Goal: Task Accomplishment & Management: Manage account settings

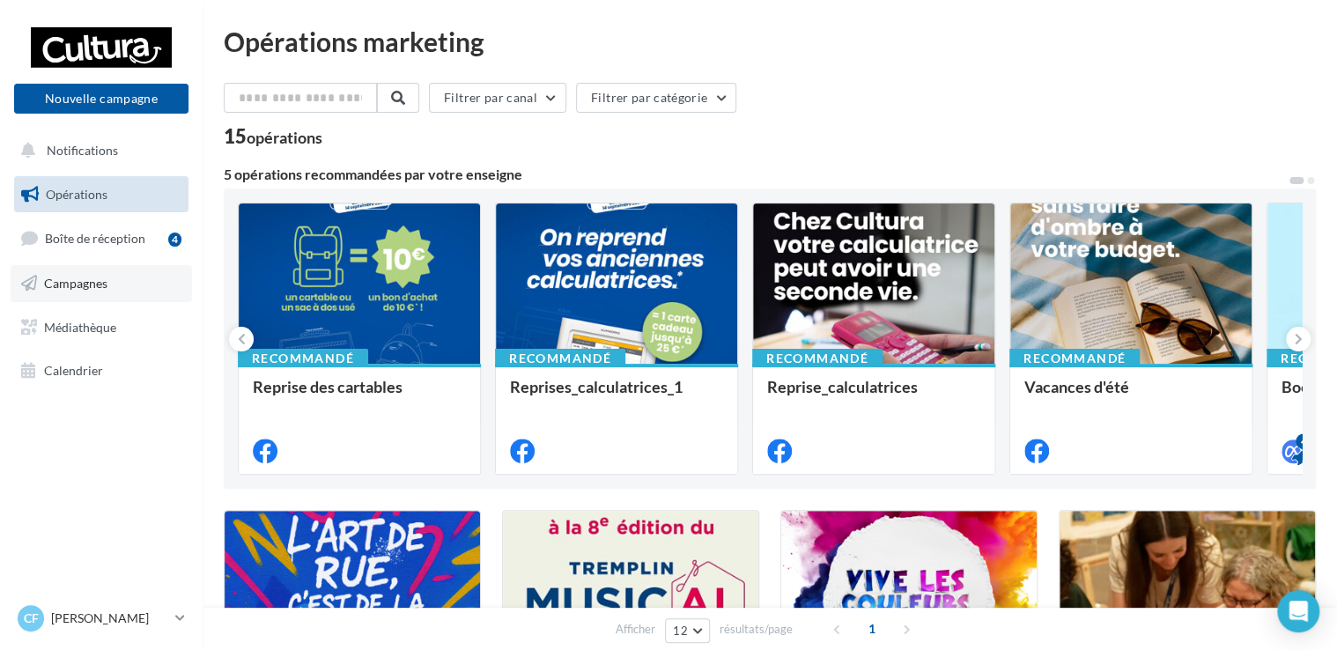
click at [99, 284] on span "Campagnes" at bounding box center [75, 283] width 63 height 15
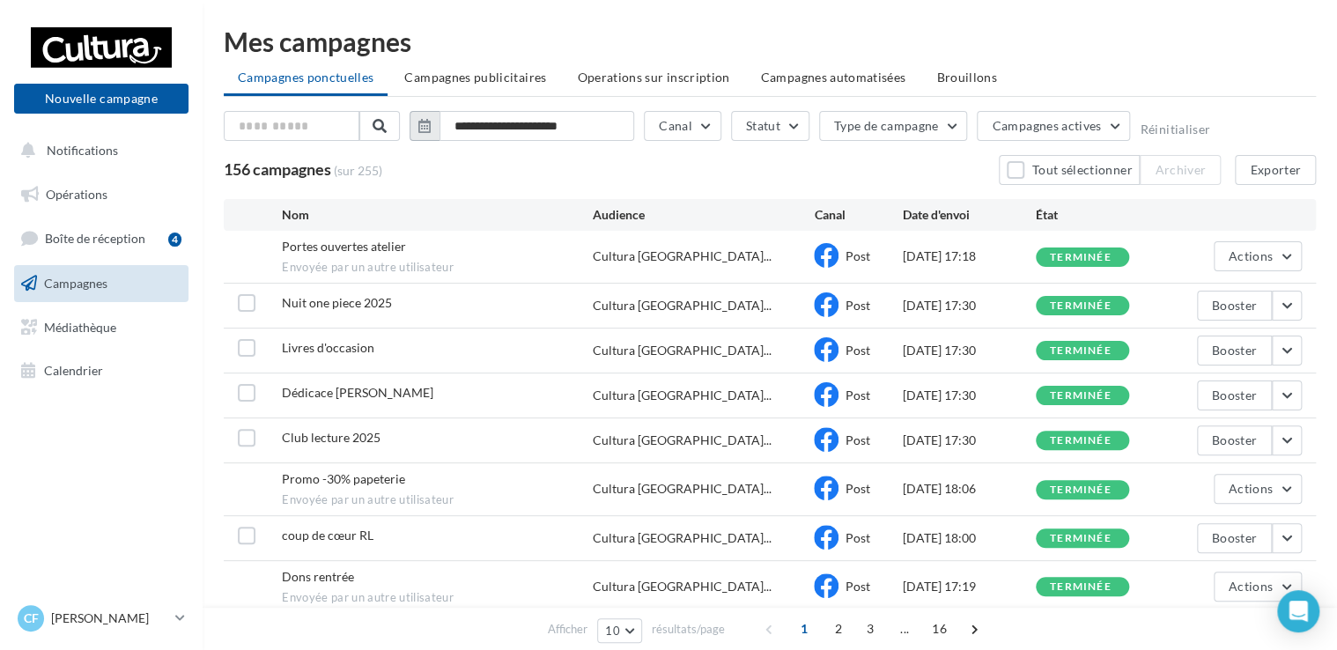
click at [418, 125] on icon "button" at bounding box center [424, 126] width 12 height 14
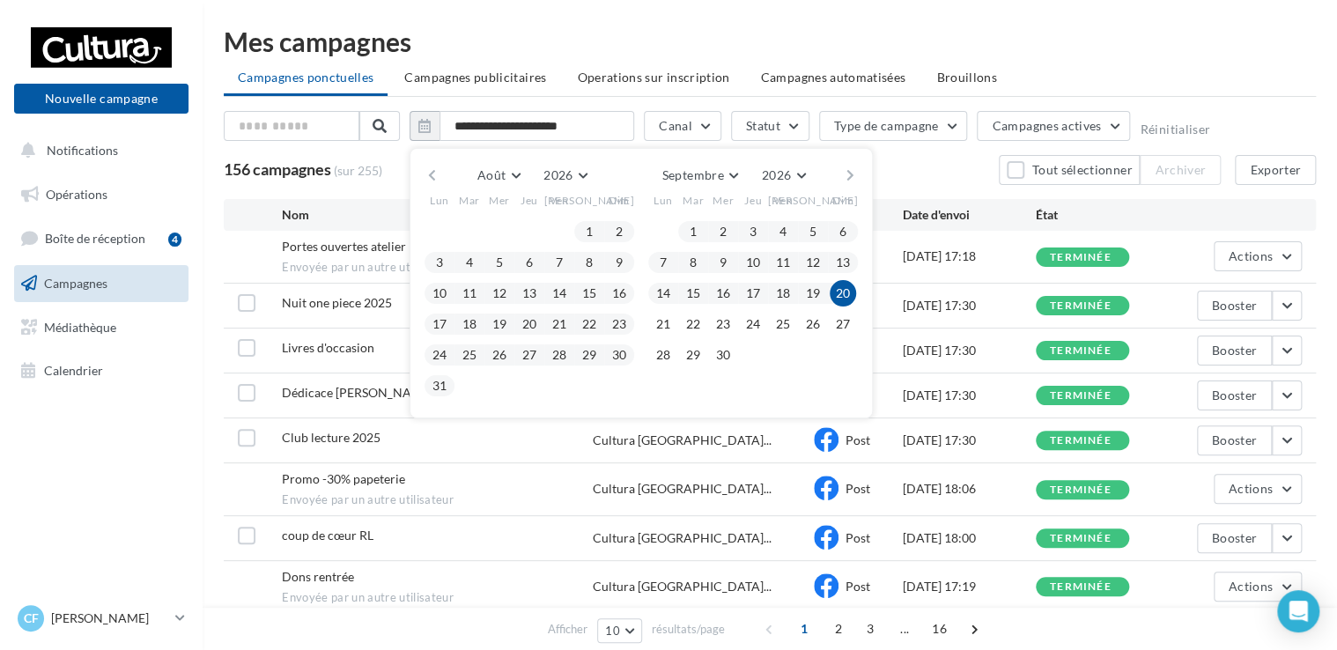
click at [434, 174] on button "button" at bounding box center [431, 175] width 15 height 25
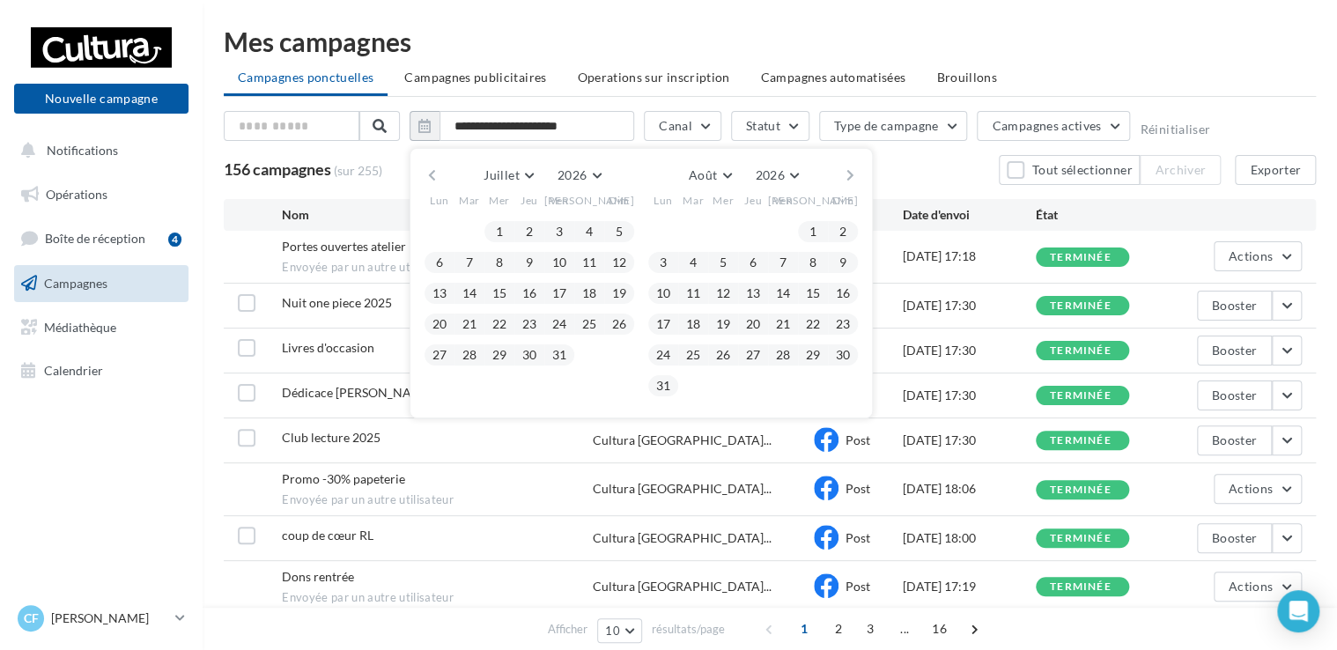
click at [434, 174] on button "button" at bounding box center [431, 175] width 15 height 25
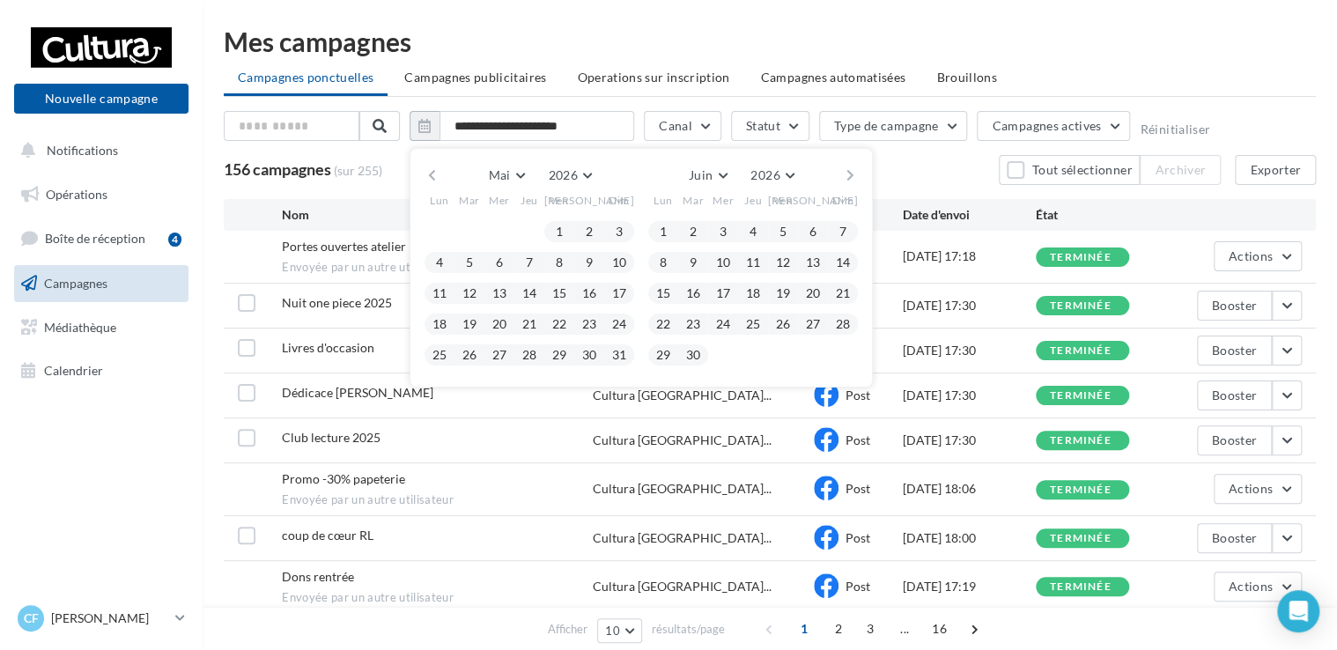
click at [434, 174] on button "button" at bounding box center [431, 175] width 15 height 25
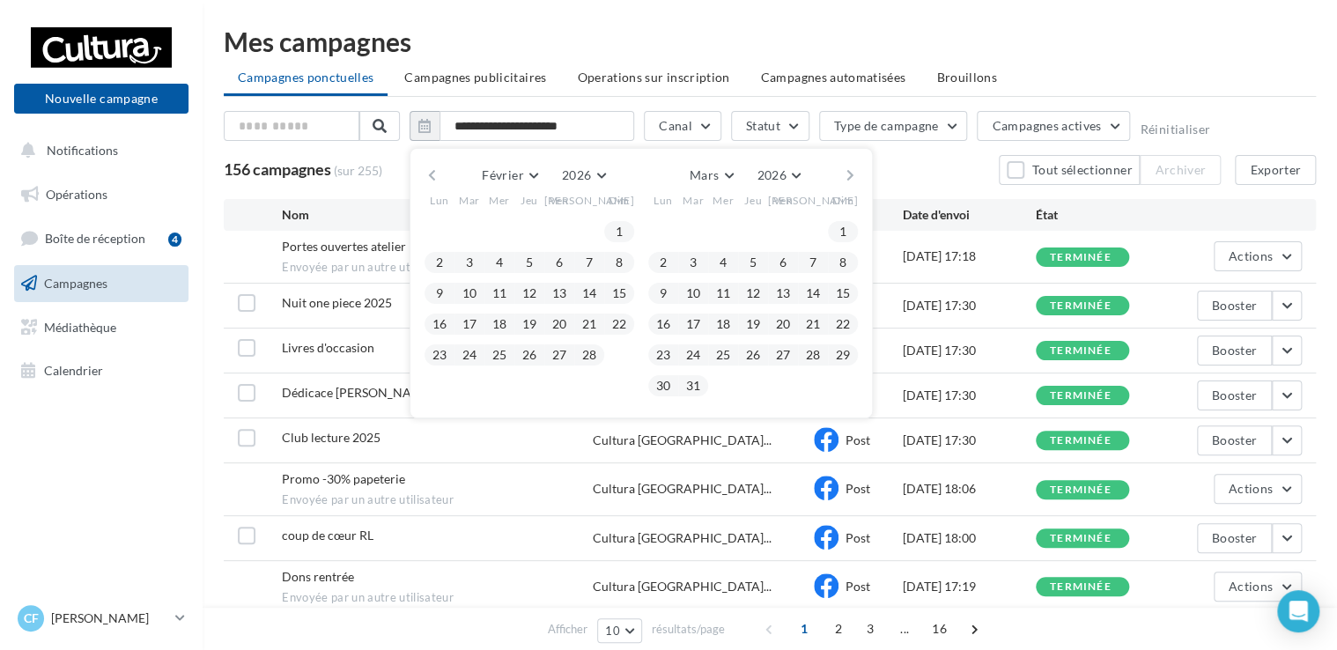
click at [434, 174] on button "button" at bounding box center [431, 175] width 15 height 25
click at [533, 229] on button "1" at bounding box center [529, 231] width 26 height 26
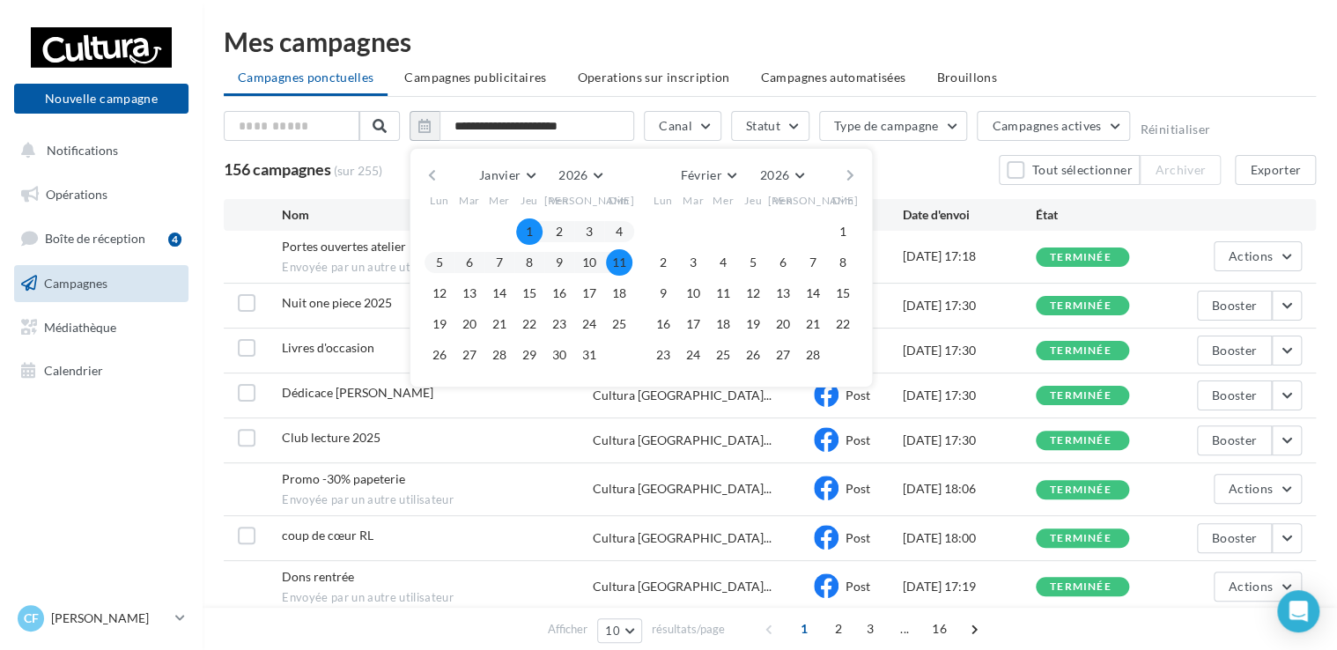
click at [843, 170] on button "button" at bounding box center [850, 175] width 15 height 25
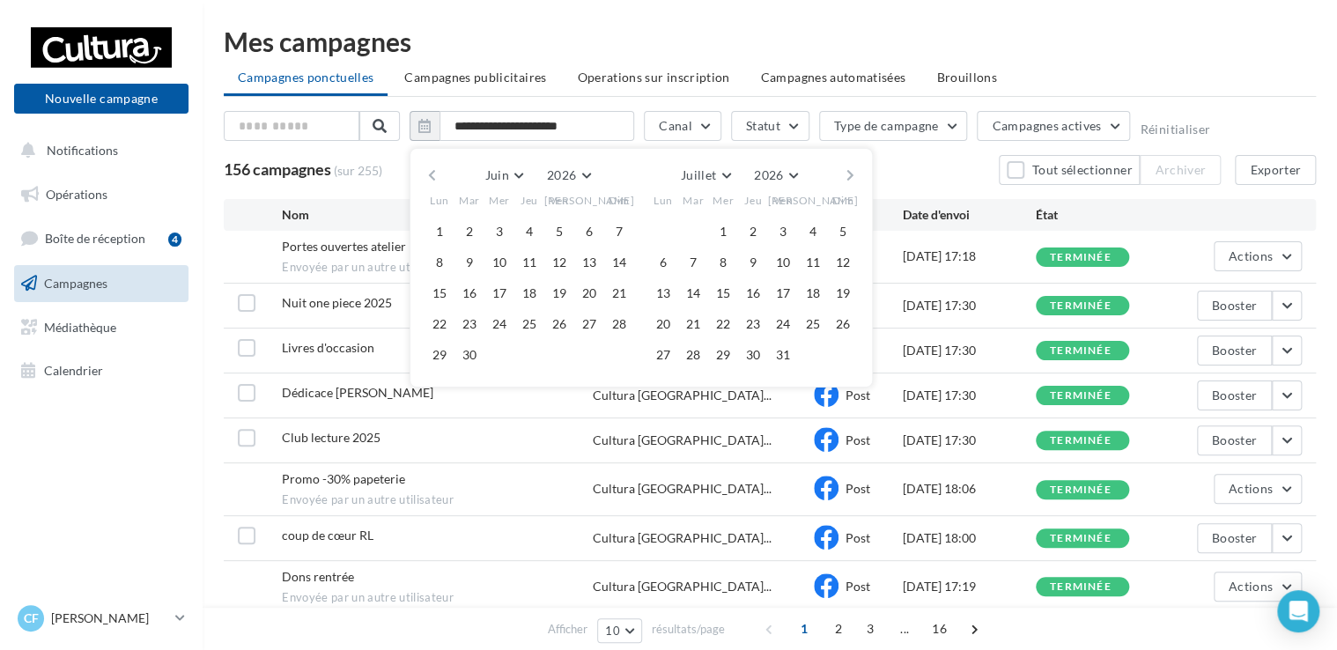
click at [843, 170] on button "button" at bounding box center [850, 175] width 15 height 25
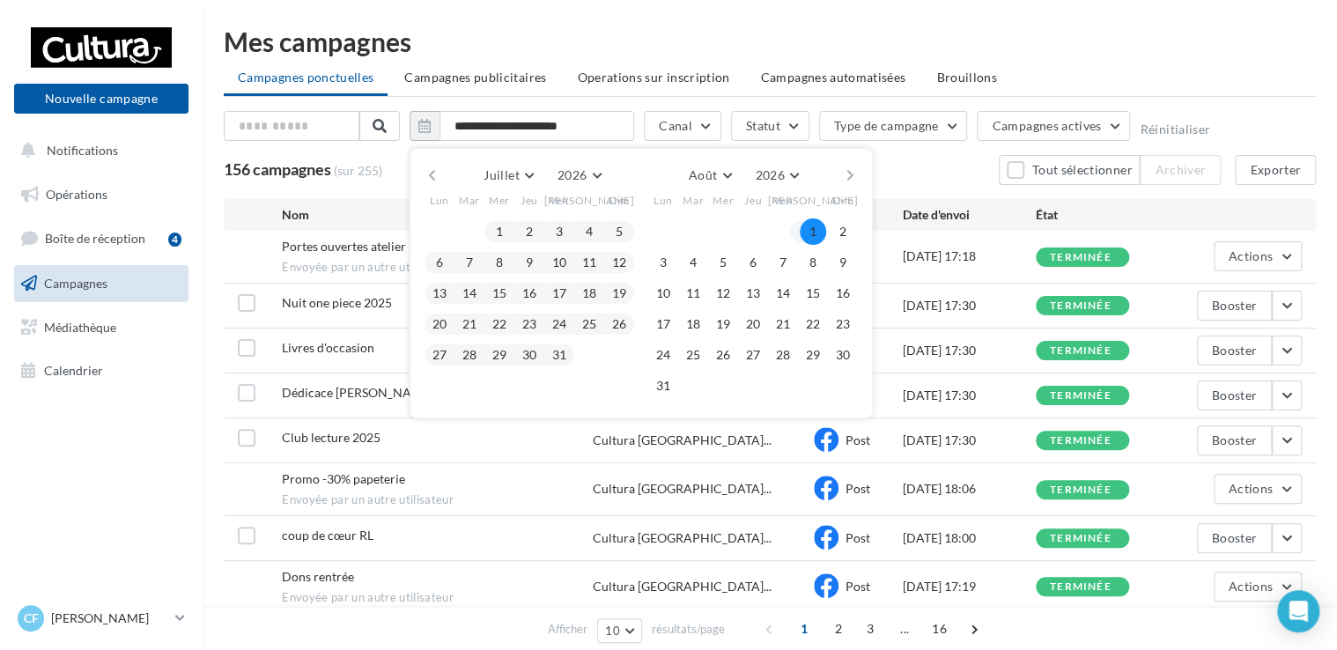
click at [848, 170] on button "button" at bounding box center [850, 175] width 15 height 25
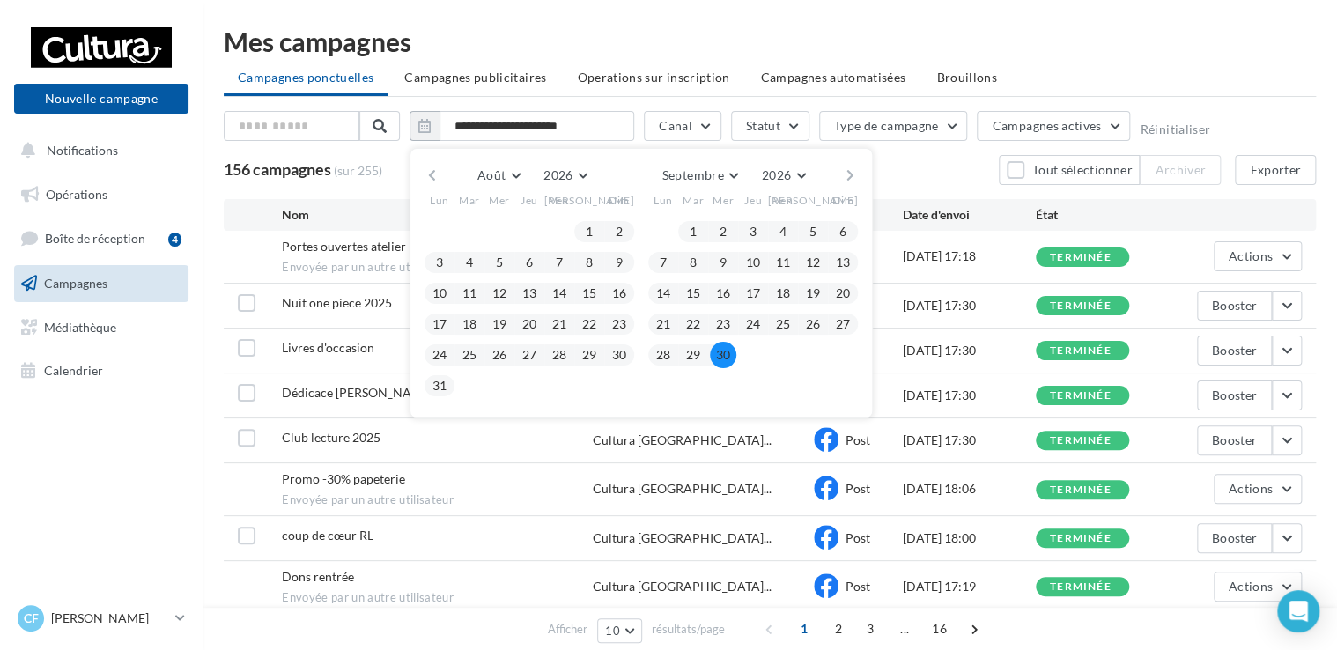
click at [719, 347] on button "30" at bounding box center [723, 355] width 26 height 26
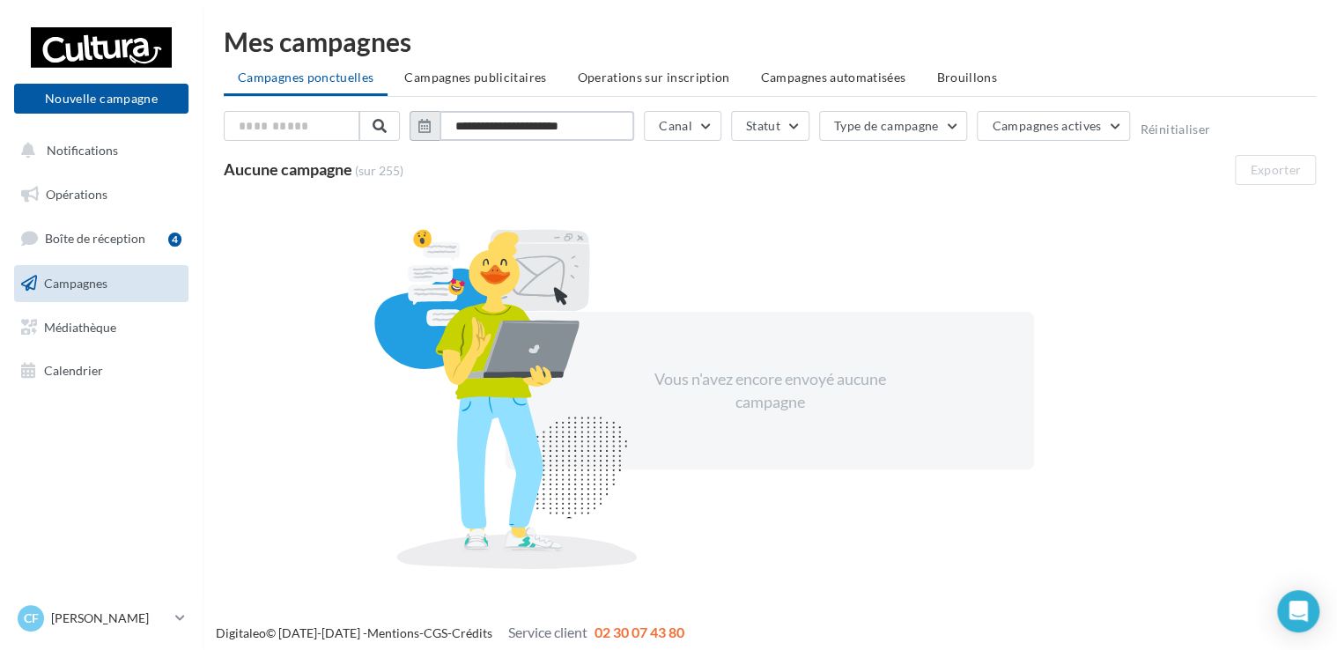
click at [599, 133] on input "**********" at bounding box center [536, 126] width 195 height 30
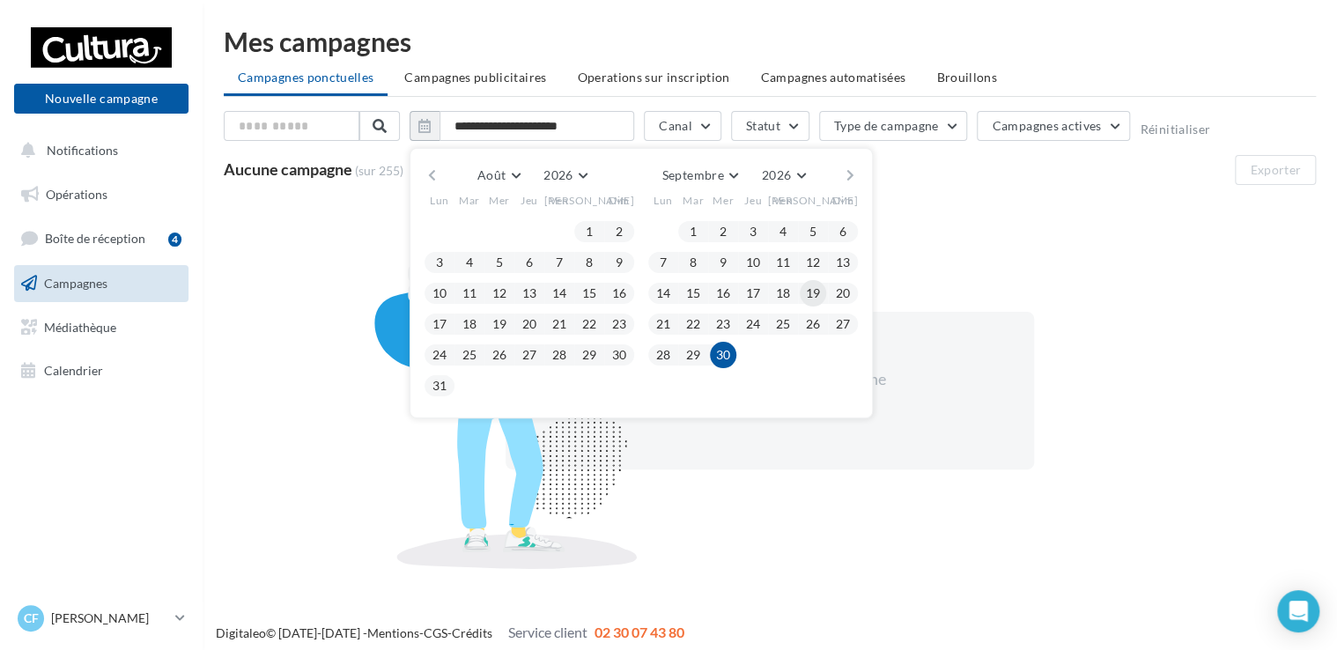
click at [821, 287] on button "19" at bounding box center [812, 293] width 26 height 26
click button "19" at bounding box center [812, 293] width 26 height 26
type input "**********"
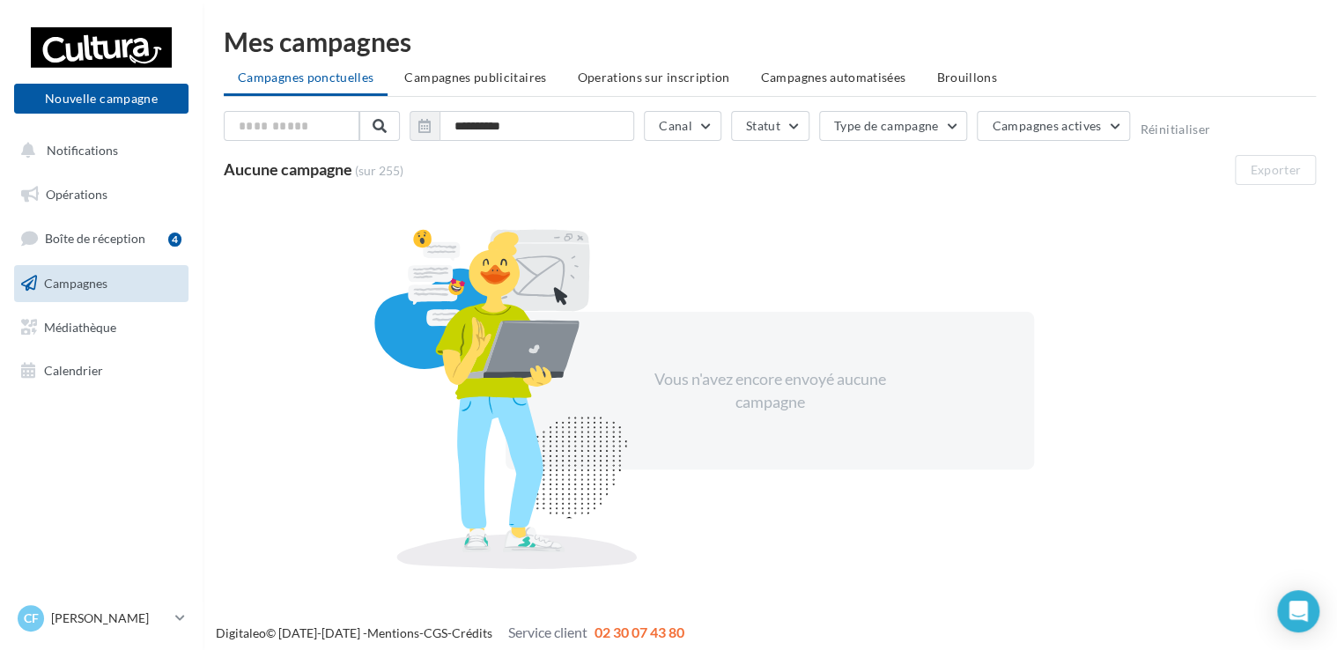
click at [946, 239] on div "Vous n'avez encore envoyé aucune campagne" at bounding box center [770, 390] width 1092 height 383
click at [118, 276] on link "Campagnes" at bounding box center [101, 283] width 181 height 37
click at [524, 130] on input "**********" at bounding box center [536, 126] width 195 height 30
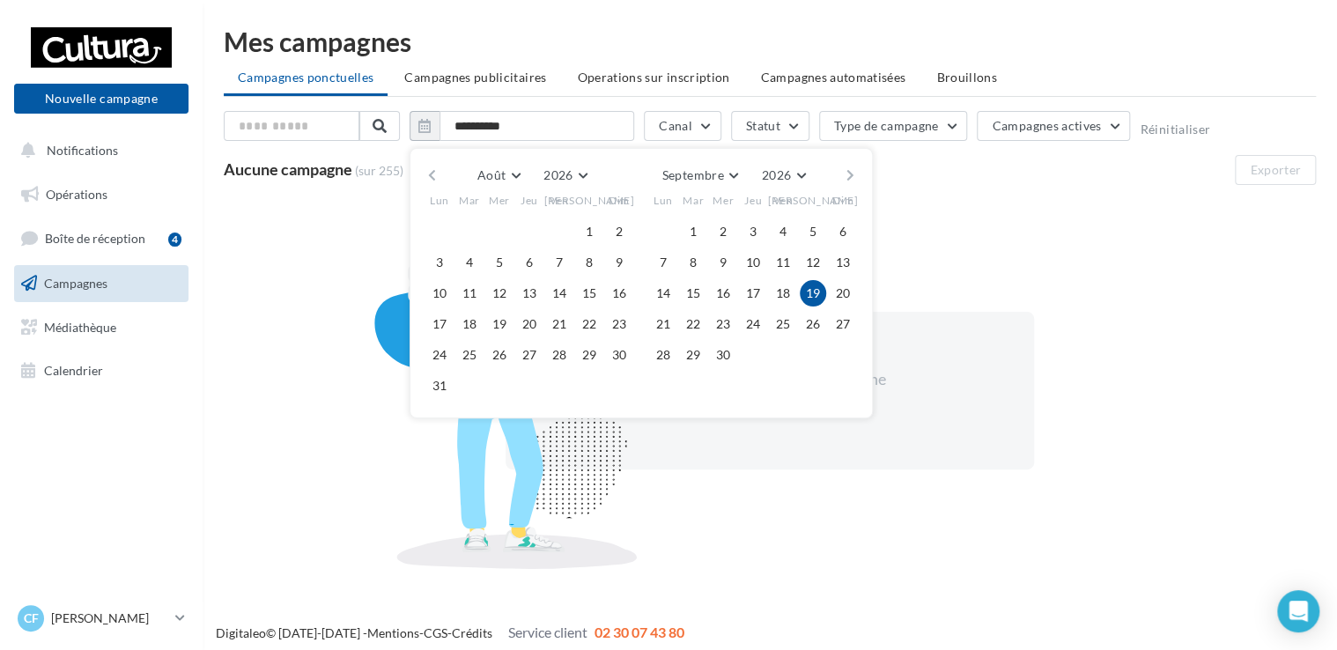
click at [427, 169] on button "button" at bounding box center [431, 175] width 15 height 25
click at [428, 169] on button "button" at bounding box center [431, 175] width 15 height 25
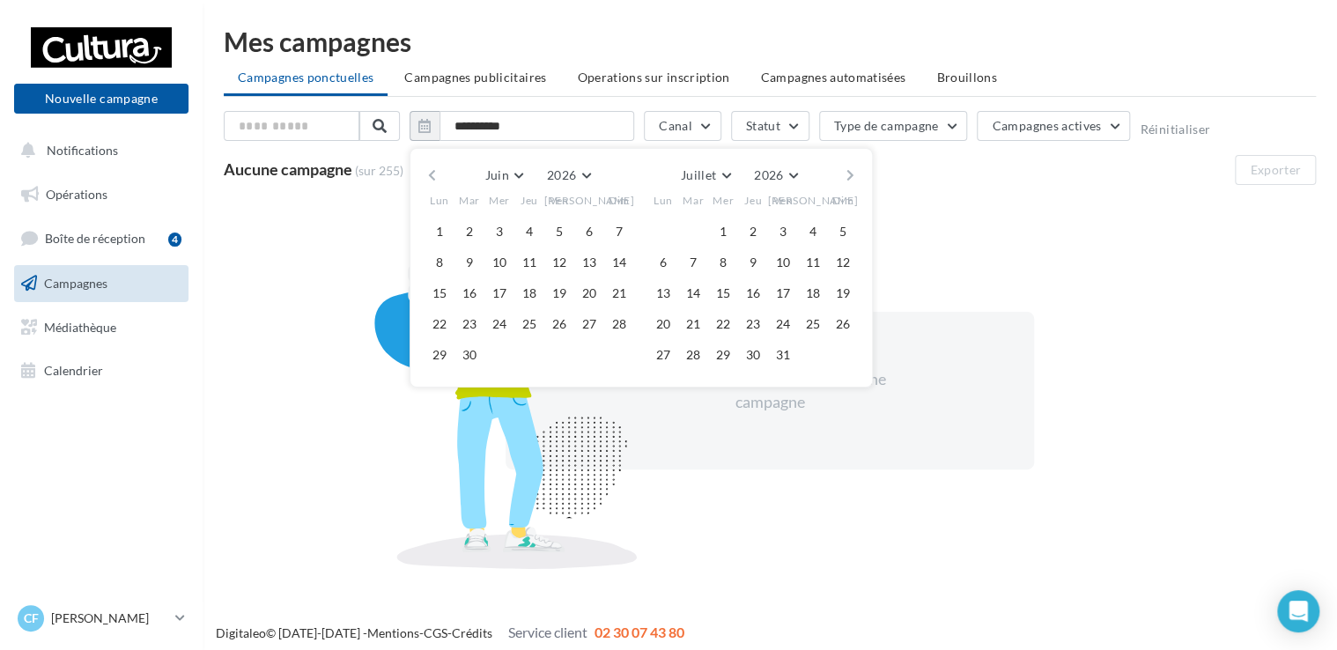
click at [429, 169] on button "button" at bounding box center [431, 175] width 15 height 25
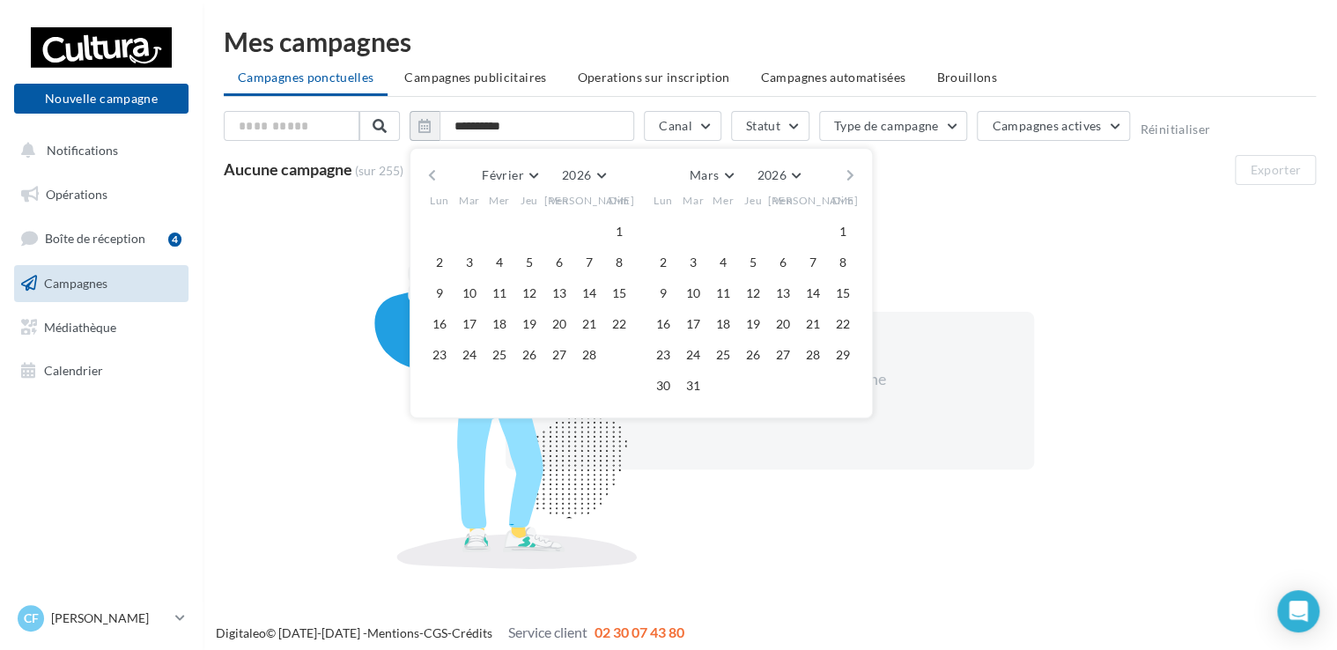
click at [429, 169] on button "button" at bounding box center [431, 175] width 15 height 25
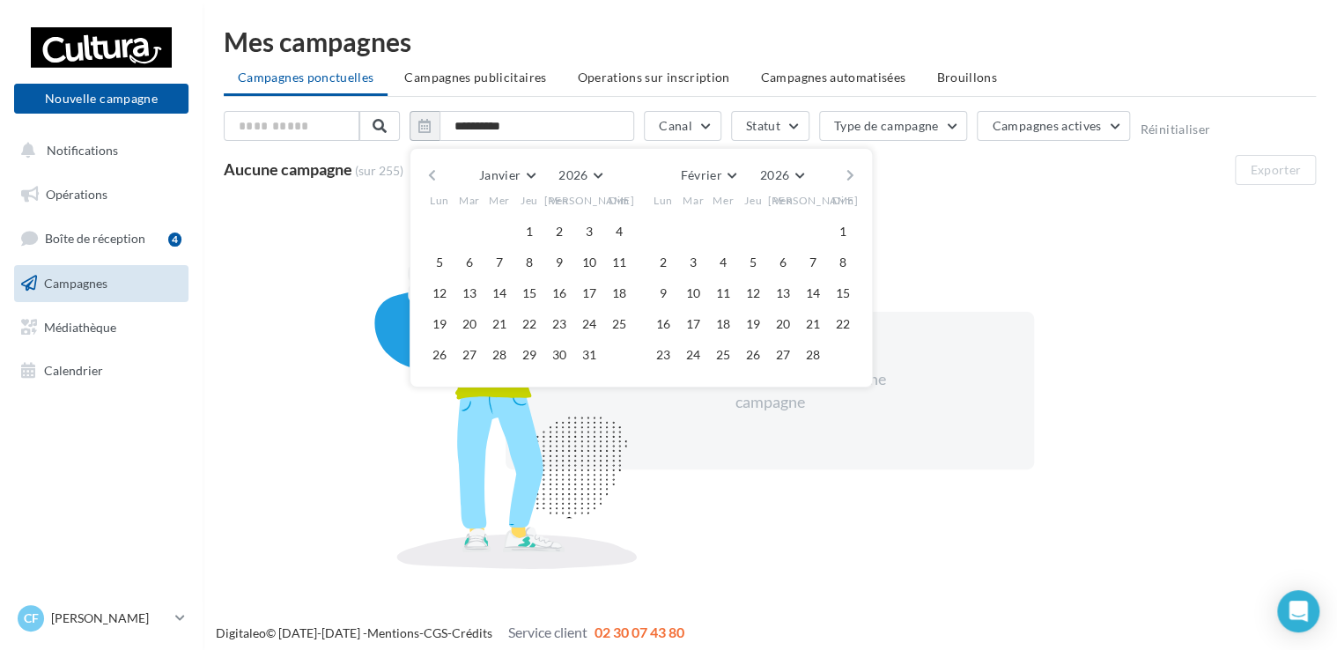
click at [429, 169] on button "button" at bounding box center [431, 175] width 15 height 25
click at [430, 169] on button "button" at bounding box center [431, 175] width 15 height 25
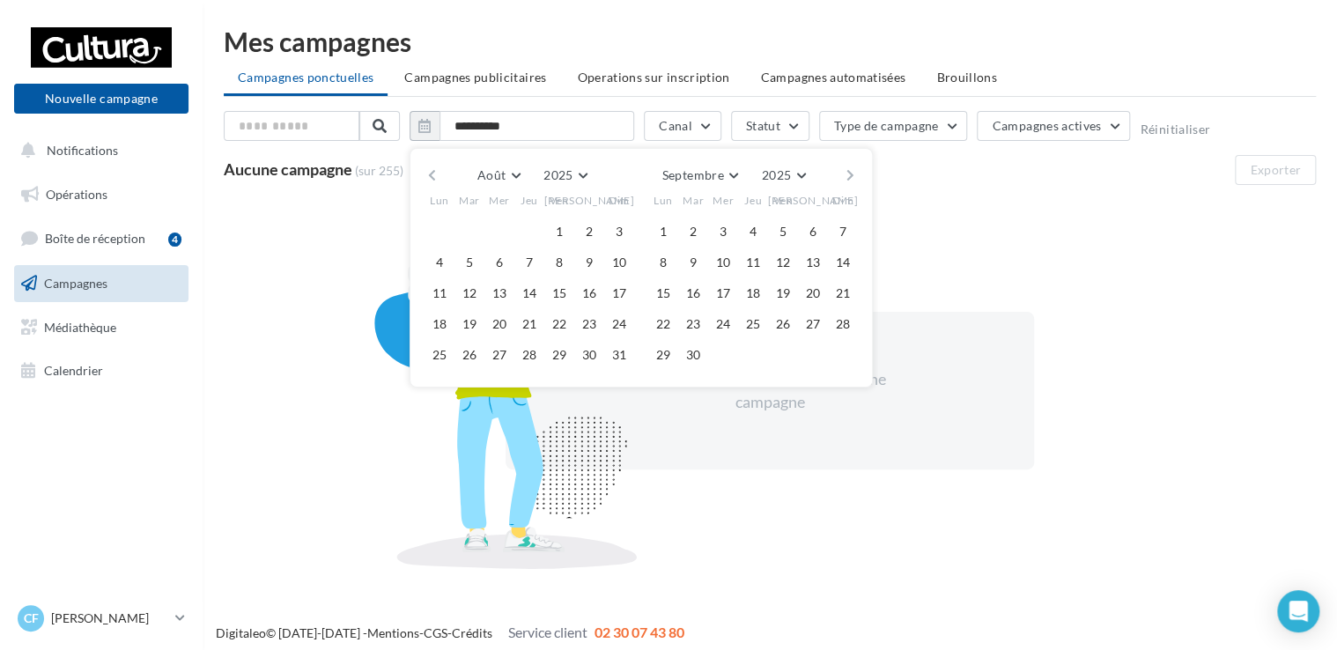
click at [430, 169] on button "button" at bounding box center [431, 175] width 15 height 25
click at [430, 168] on button "button" at bounding box center [431, 175] width 15 height 25
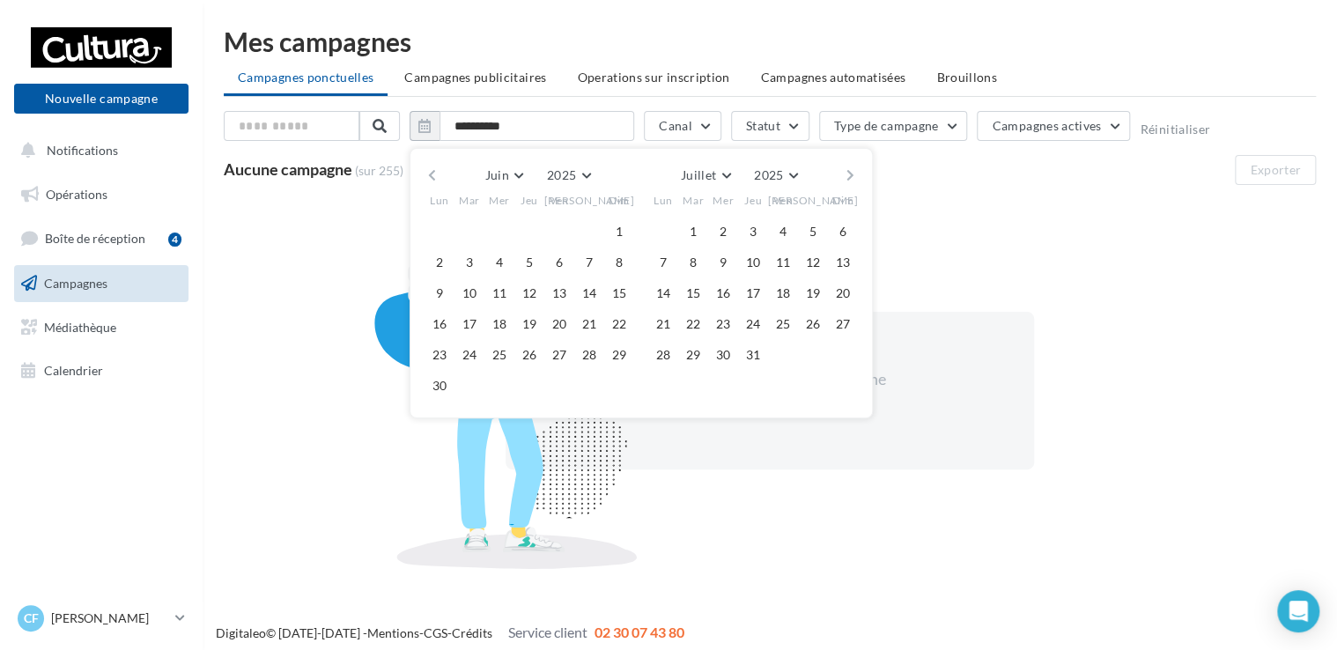
click at [430, 168] on button "button" at bounding box center [431, 175] width 15 height 25
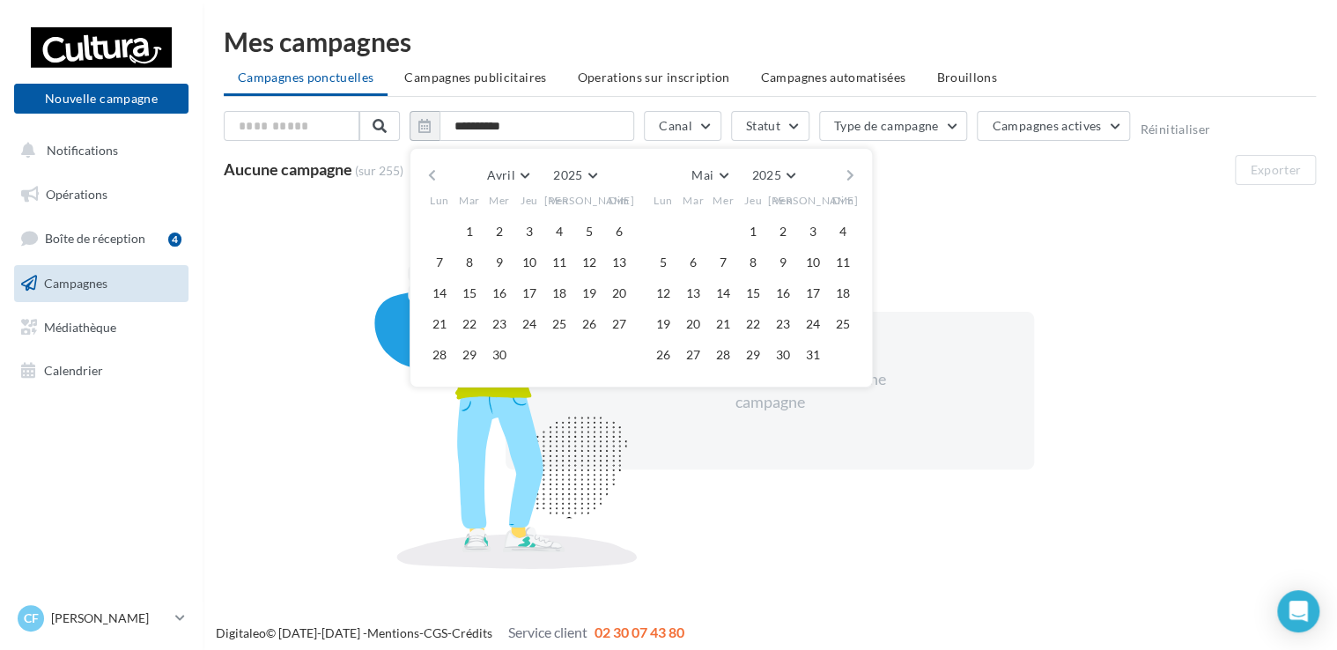
click at [430, 168] on button "button" at bounding box center [431, 175] width 15 height 25
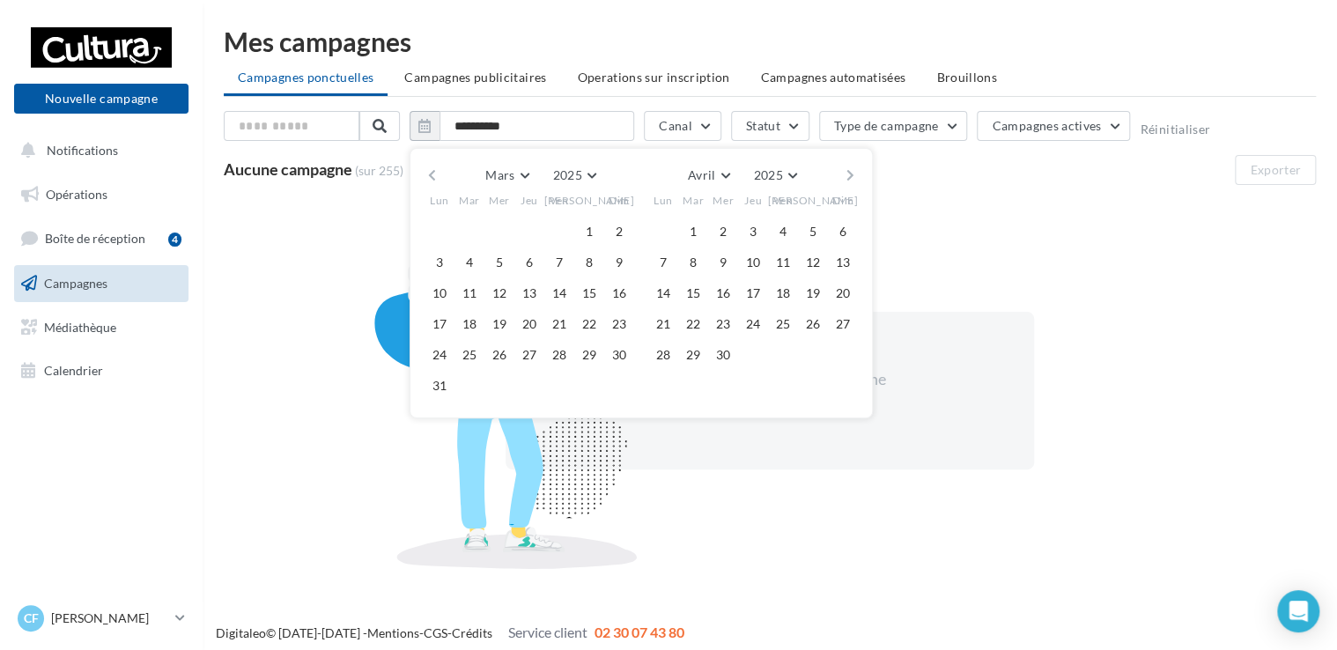
click at [430, 167] on button "button" at bounding box center [431, 175] width 15 height 25
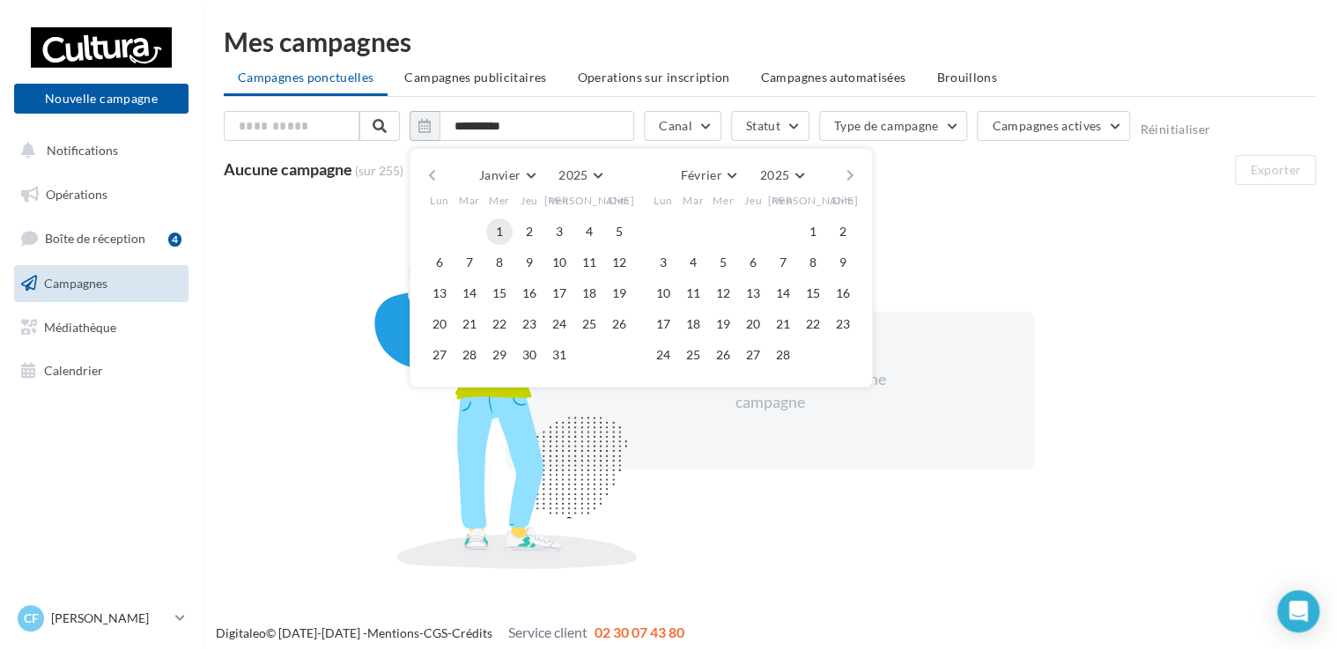
click at [504, 232] on button "1" at bounding box center [499, 231] width 26 height 26
click at [847, 171] on button "button" at bounding box center [850, 175] width 15 height 25
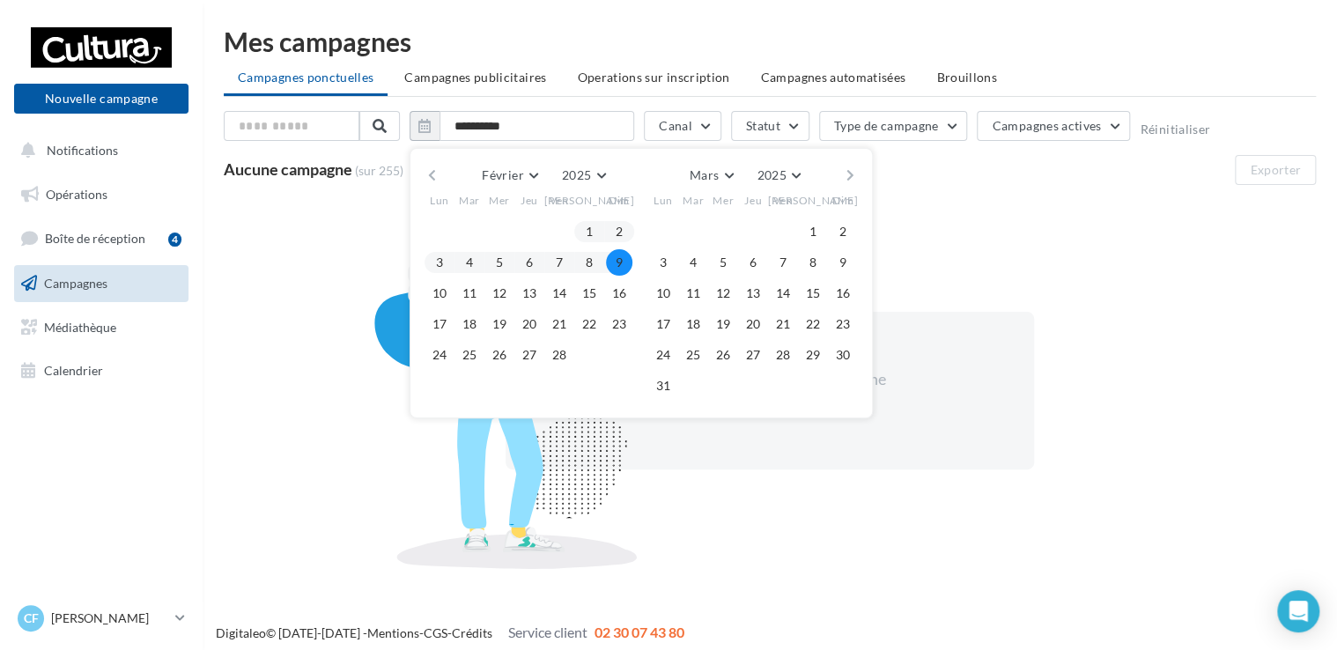
click at [847, 171] on button "button" at bounding box center [850, 175] width 15 height 25
click at [848, 172] on button "button" at bounding box center [850, 175] width 15 height 25
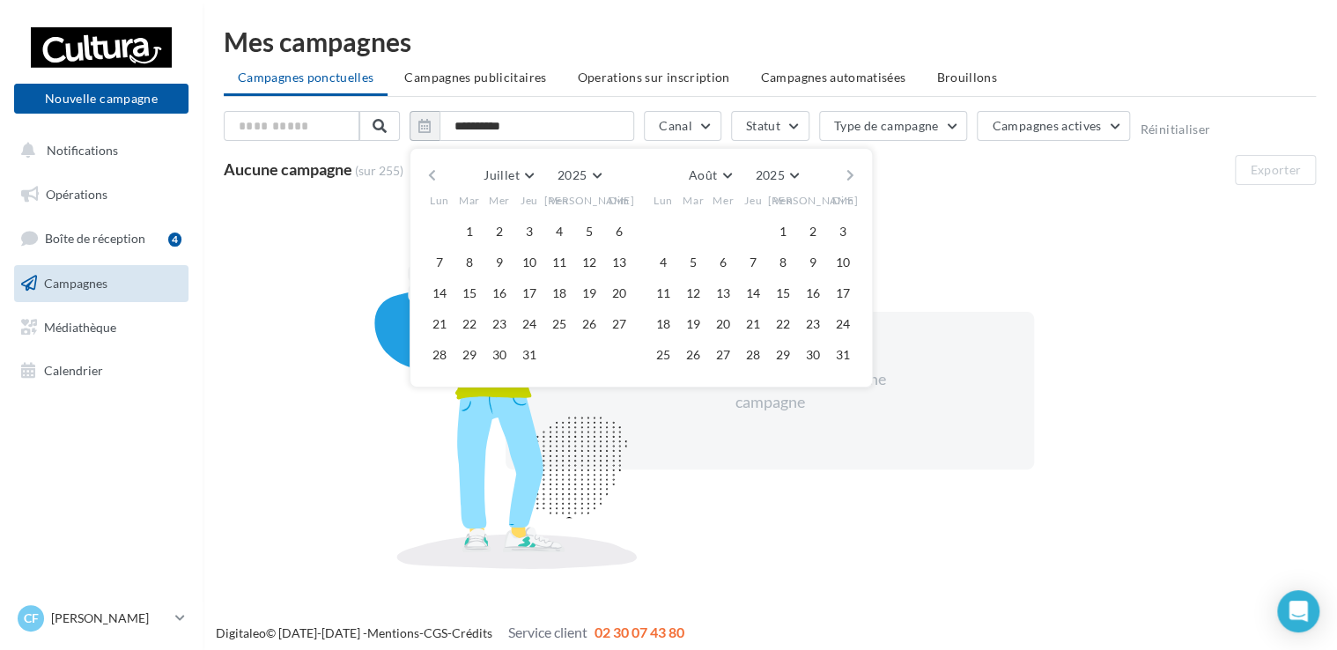
click at [848, 172] on button "button" at bounding box center [850, 175] width 15 height 25
click at [560, 290] on button "19" at bounding box center [559, 293] width 26 height 26
type input "**********"
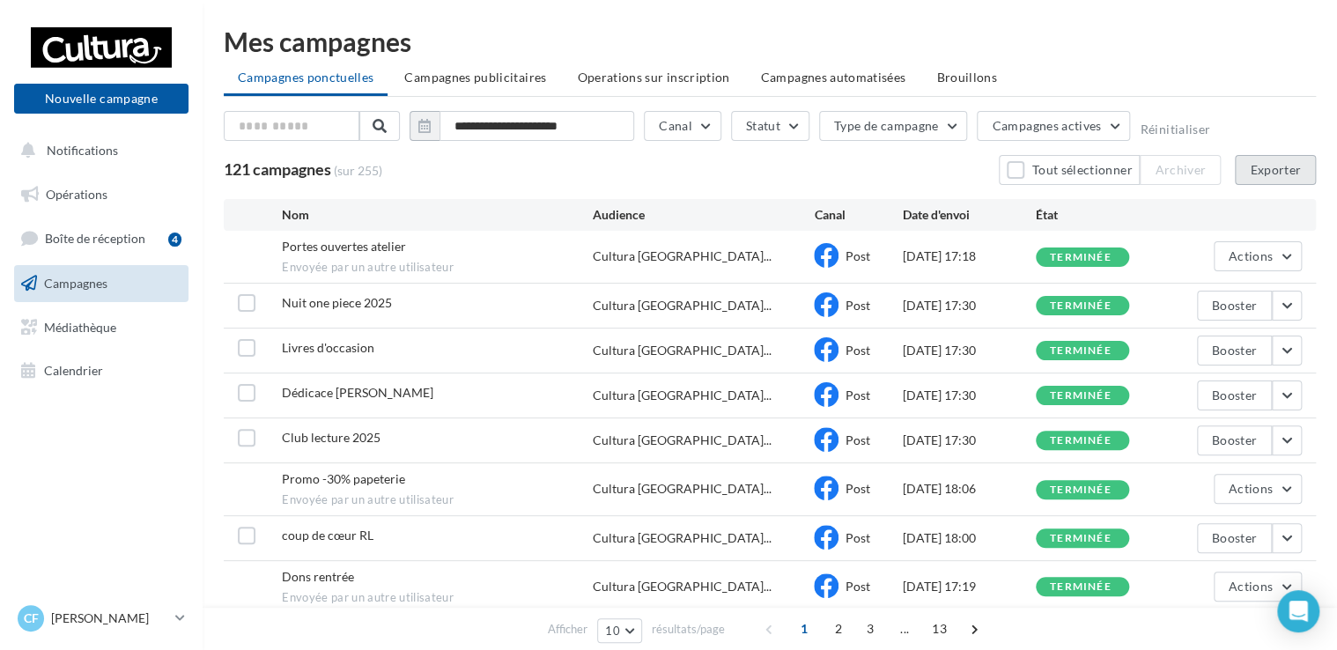
click at [1271, 172] on button "Exporter" at bounding box center [1274, 170] width 81 height 30
click at [384, 260] on span "Envoyée par un autre utilisateur" at bounding box center [437, 268] width 310 height 16
click at [1163, 260] on div "terminée" at bounding box center [1101, 256] width 133 height 19
